Goal: Information Seeking & Learning: Learn about a topic

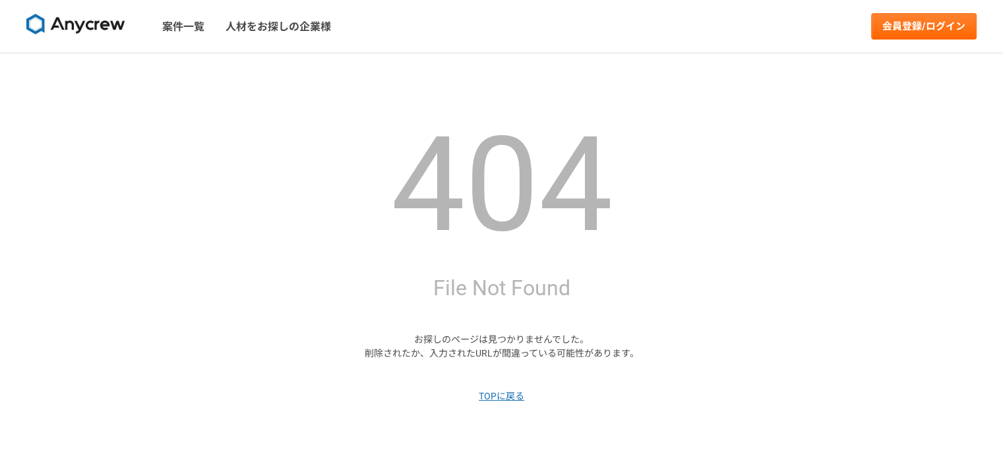
click at [74, 26] on img at bounding box center [75, 24] width 99 height 21
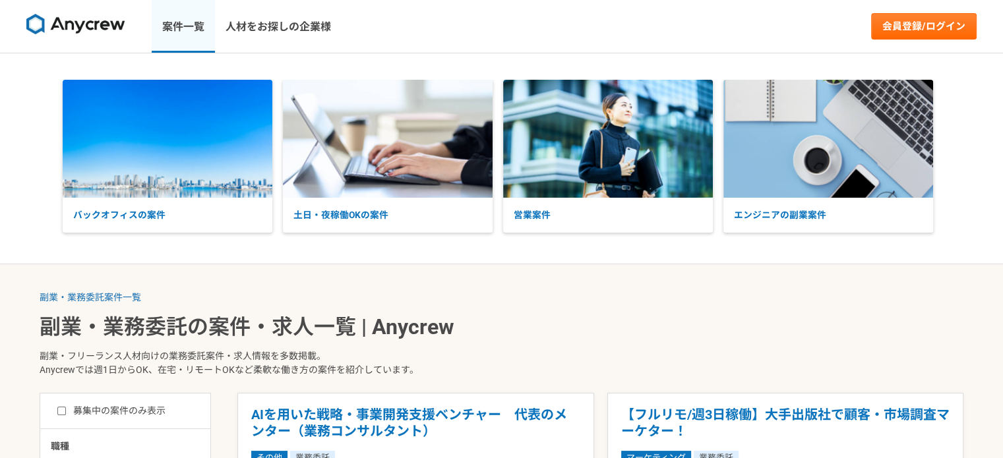
click at [179, 31] on link "案件一覧" at bounding box center [183, 26] width 63 height 53
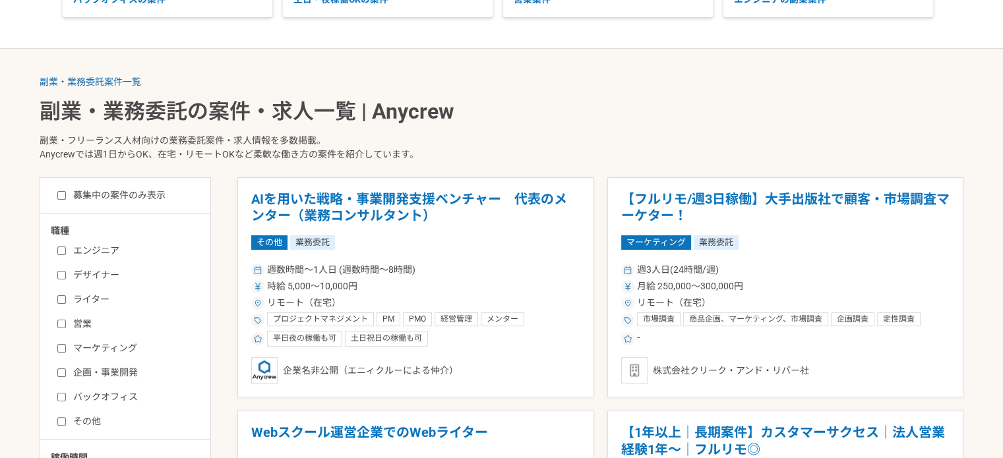
scroll to position [404, 0]
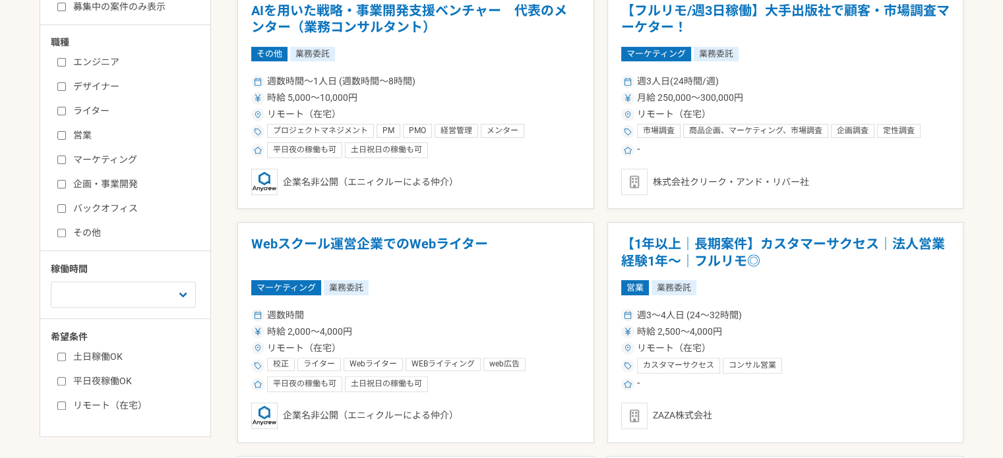
click at [59, 135] on input "営業" at bounding box center [61, 135] width 9 height 9
checkbox input "true"
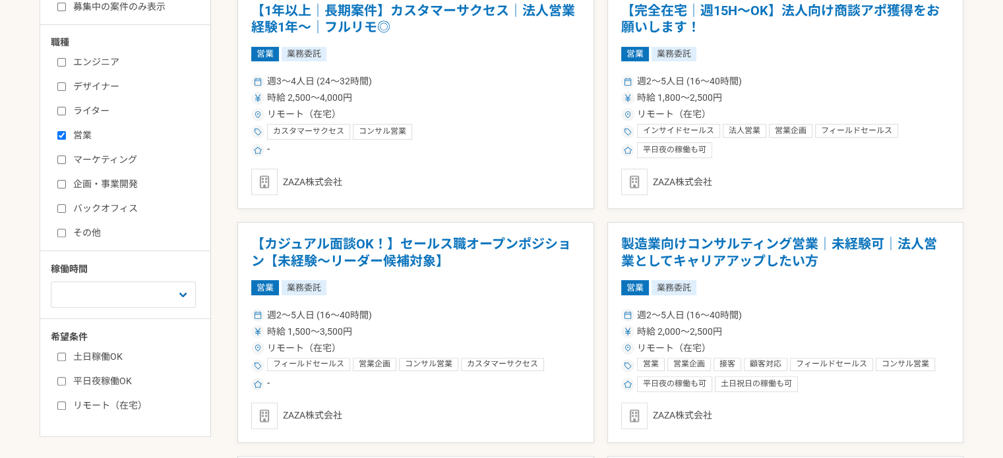
click at [61, 184] on input "企画・事業開発" at bounding box center [61, 184] width 9 height 9
checkbox input "true"
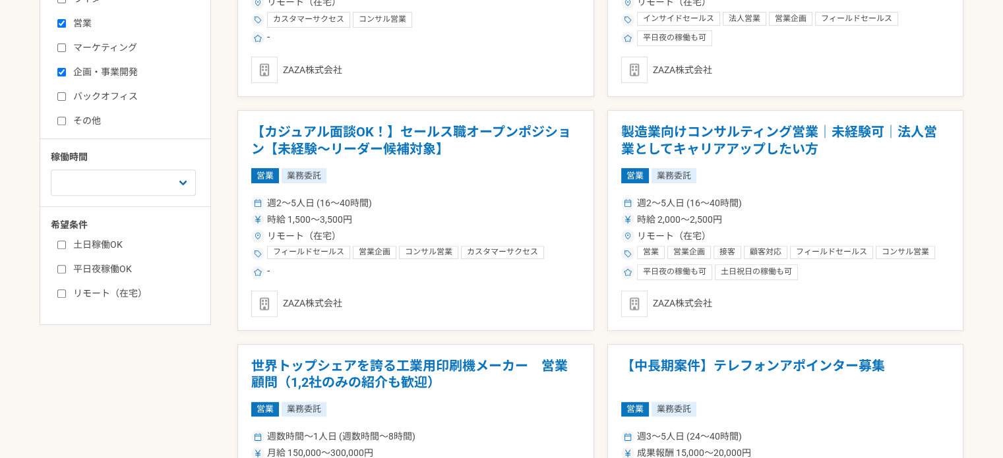
scroll to position [536, 0]
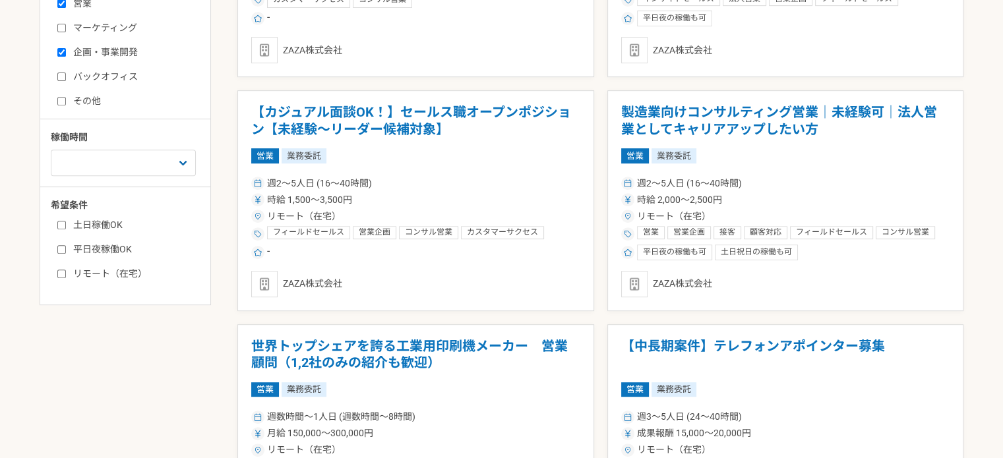
click at [61, 274] on input "リモート（在宅）" at bounding box center [61, 274] width 9 height 9
checkbox input "true"
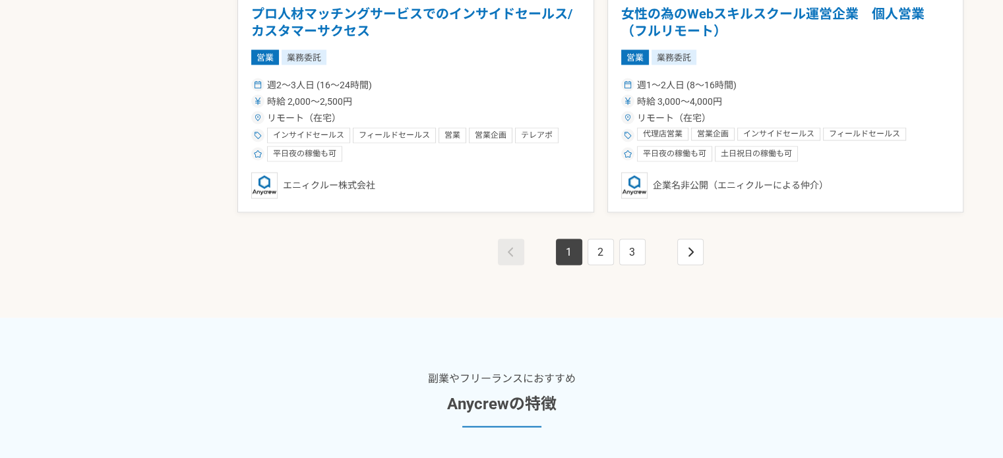
scroll to position [2519, 0]
